Goal: Information Seeking & Learning: Learn about a topic

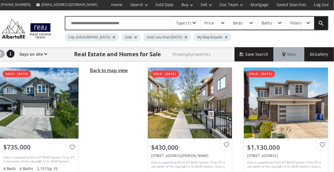
click at [122, 70] on span "Back to map view" at bounding box center [112, 70] width 37 height 6
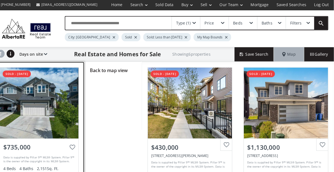
click at [60, 96] on div at bounding box center [44, 101] width 77 height 69
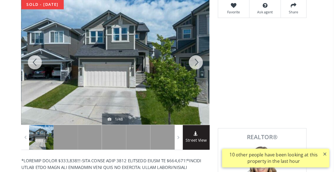
scroll to position [82, 0]
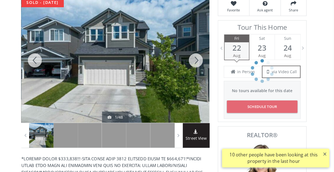
click at [201, 66] on div at bounding box center [198, 62] width 27 height 122
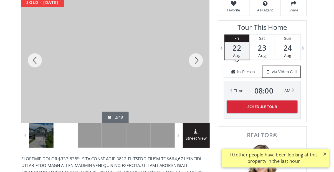
click at [200, 66] on div at bounding box center [198, 62] width 27 height 122
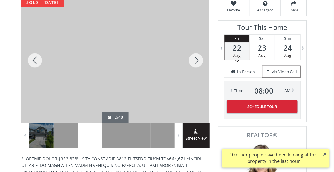
click at [200, 65] on div at bounding box center [198, 62] width 27 height 122
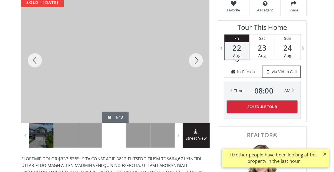
click at [40, 61] on div at bounding box center [40, 62] width 27 height 122
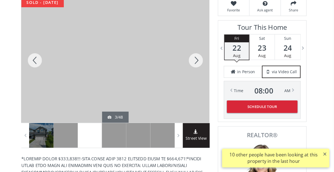
click at [204, 62] on div at bounding box center [198, 62] width 27 height 122
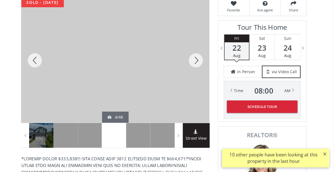
click at [200, 62] on div at bounding box center [198, 62] width 27 height 122
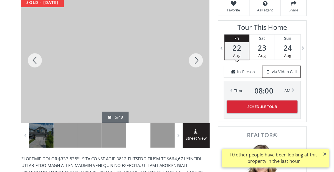
click at [200, 61] on div at bounding box center [198, 62] width 27 height 122
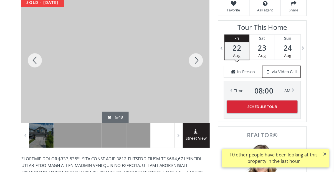
click at [200, 62] on div at bounding box center [198, 62] width 27 height 122
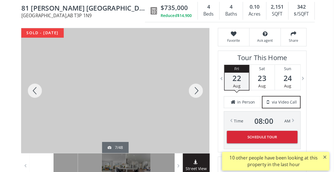
scroll to position [0, 0]
